Goal: Information Seeking & Learning: Learn about a topic

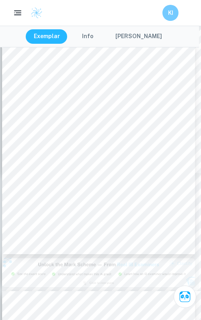
scroll to position [394, 2]
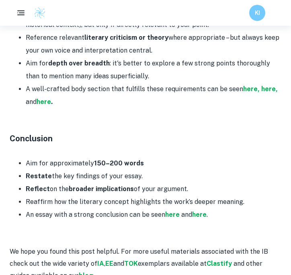
scroll to position [1308, 0]
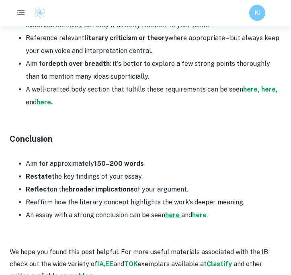
click at [175, 217] on strong "here" at bounding box center [172, 215] width 14 height 8
click at [199, 217] on strong "here" at bounding box center [199, 215] width 14 height 8
click at [75, 179] on li "Restate the key findings of your essay." at bounding box center [153, 176] width 255 height 13
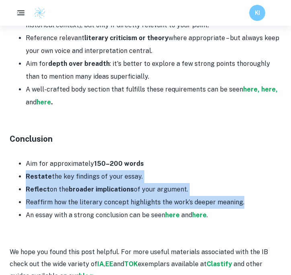
drag, startPoint x: 21, startPoint y: 177, endPoint x: 263, endPoint y: 202, distance: 243.3
click at [263, 202] on ul "Aim for approximately 150–200 words Restate the key findings of your essay. Ref…" at bounding box center [145, 189] width 271 height 64
copy ul "Restate the key findings of your essay. Reflect on the broader implications of …"
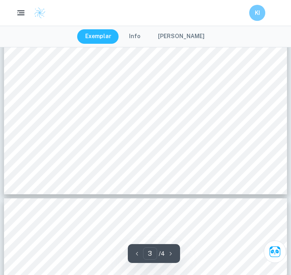
scroll to position [1157, 0]
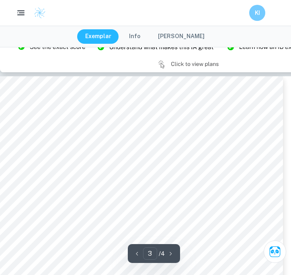
type input "2"
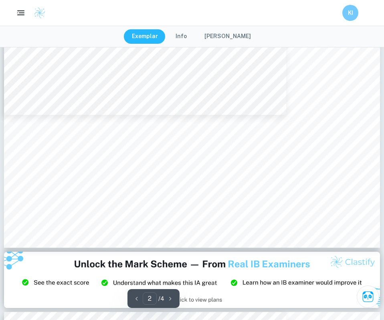
scroll to position [803, 0]
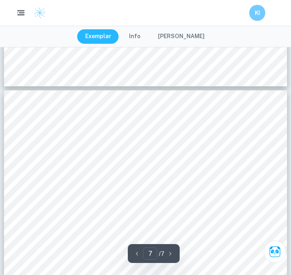
type input "6"
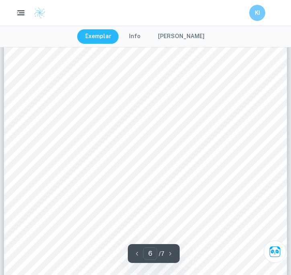
scroll to position [1961, 0]
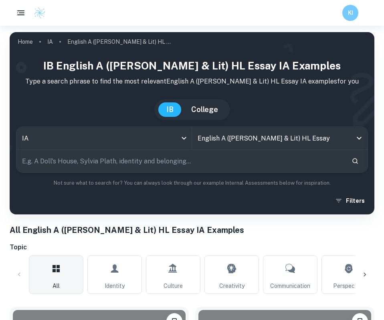
click at [218, 164] on input "text" at bounding box center [180, 161] width 329 height 22
type input "colonizer"
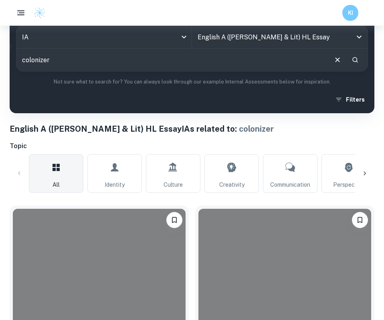
scroll to position [228, 0]
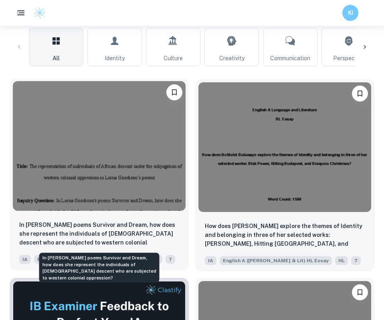
click at [143, 232] on p "In [PERSON_NAME] poems Survivor and Dream, how does she represent the individua…" at bounding box center [99, 233] width 160 height 27
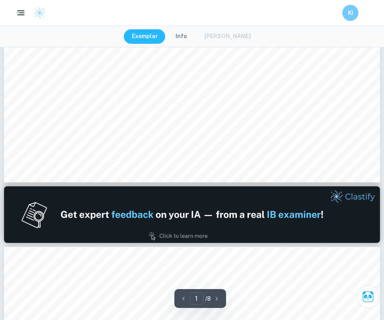
type input "2"
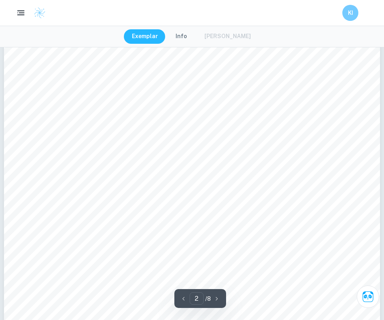
scroll to position [826, 0]
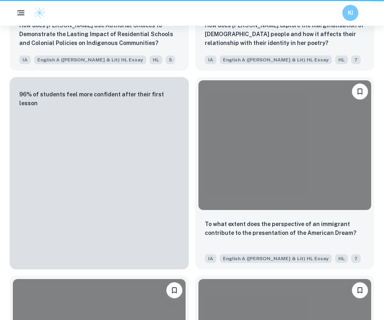
scroll to position [228, 0]
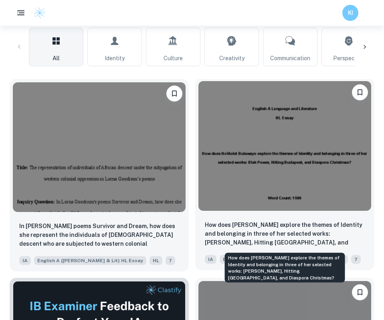
click at [238, 232] on p "How does [PERSON_NAME] explore the themes of Identity and belonging in three of…" at bounding box center [285, 233] width 160 height 27
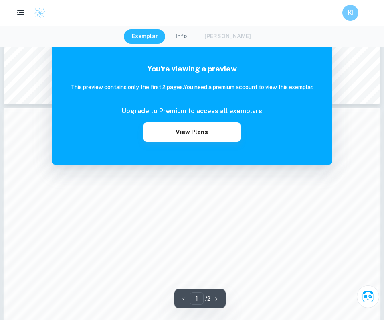
scroll to position [439, 0]
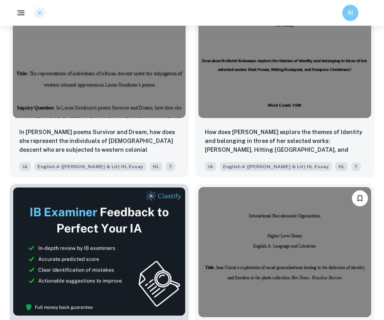
scroll to position [517, 0]
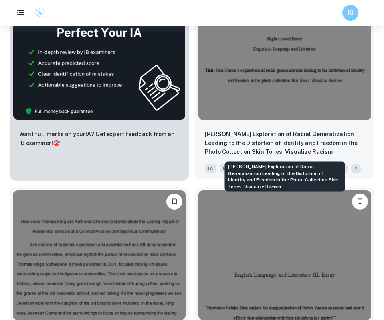
click at [247, 142] on p "Jana Curcio's Exploration of Racial Generalization Leading to the Distortion of…" at bounding box center [285, 143] width 160 height 26
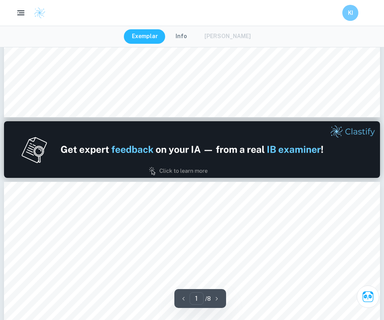
type input "2"
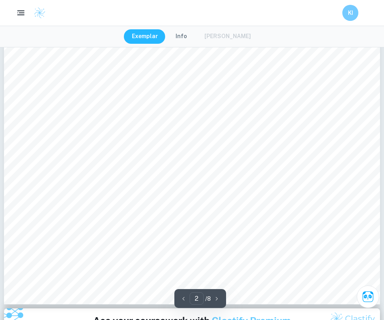
scroll to position [883, 0]
